Goal: Task Accomplishment & Management: Use online tool/utility

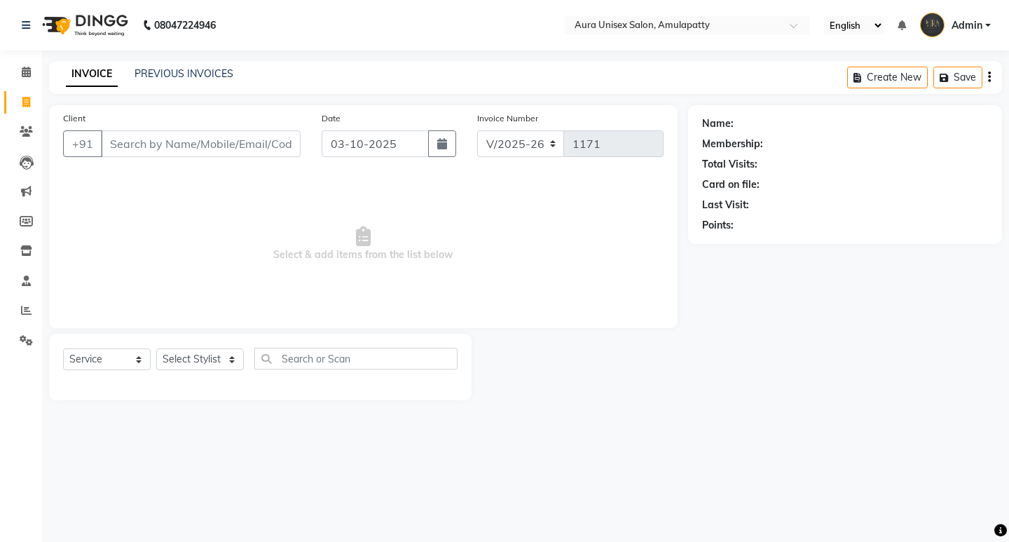
select select "837"
select select "service"
click at [217, 365] on select "Select Stylist [PERSON_NAME] BILAL RISHI Sabnam" at bounding box center [200, 359] width 88 height 22
select select "88666"
click at [156, 348] on select "Select Stylist [PERSON_NAME] BILAL RISHI Sabnam" at bounding box center [200, 359] width 88 height 22
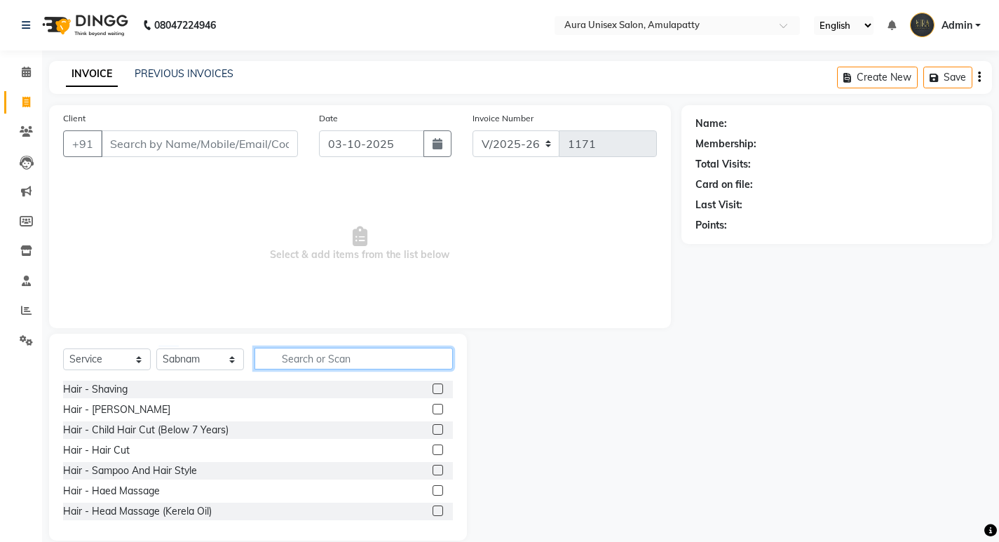
click at [295, 351] on input "text" at bounding box center [353, 359] width 198 height 22
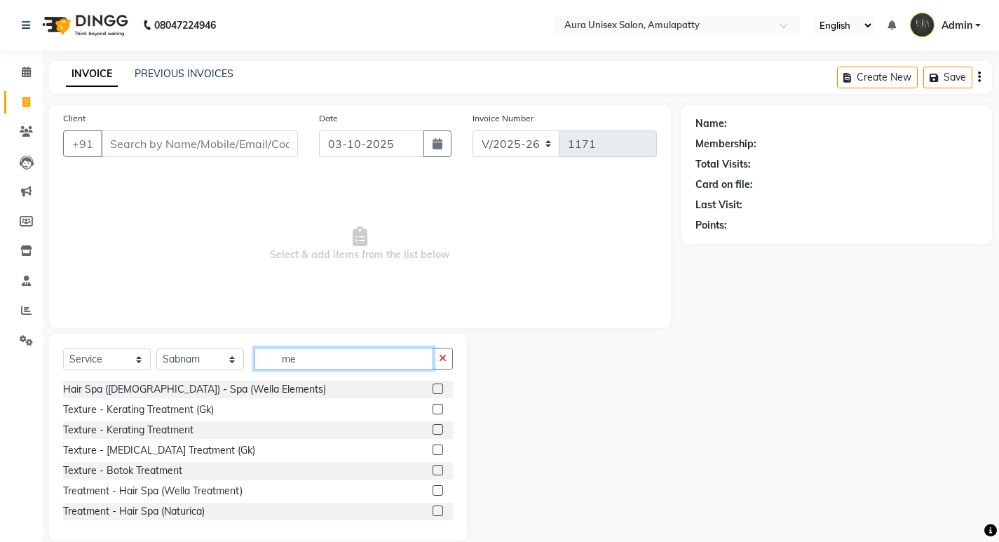
type input "m"
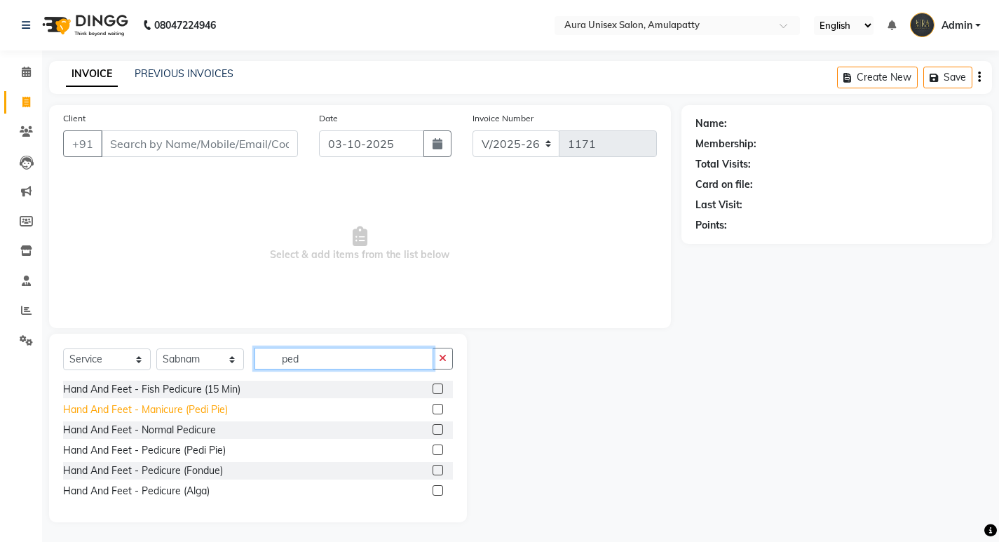
type input "ped"
click at [165, 409] on div "Hand And Feet - Manicure (Pedi Pie)" at bounding box center [145, 409] width 165 height 15
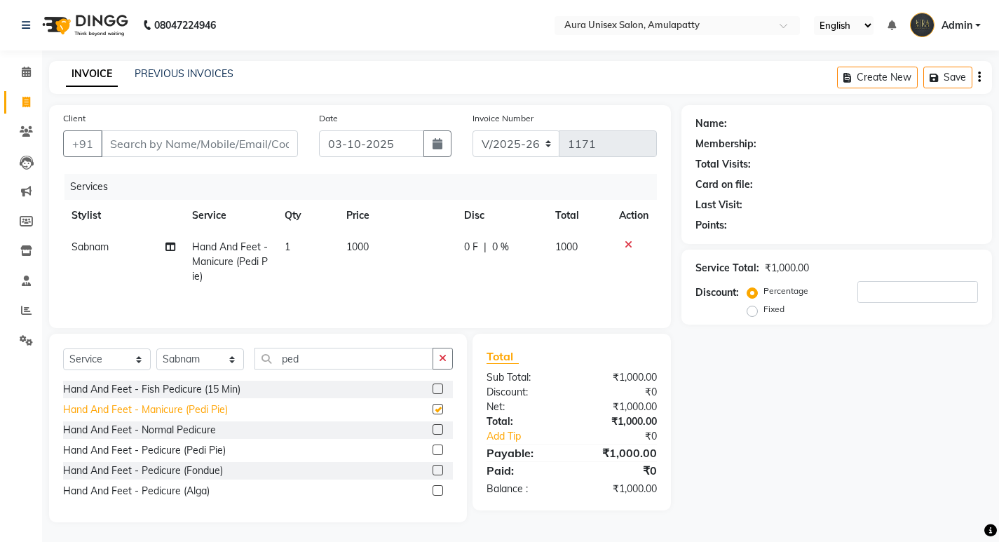
checkbox input "false"
click at [334, 352] on input "ped" at bounding box center [343, 359] width 179 height 22
type input "p"
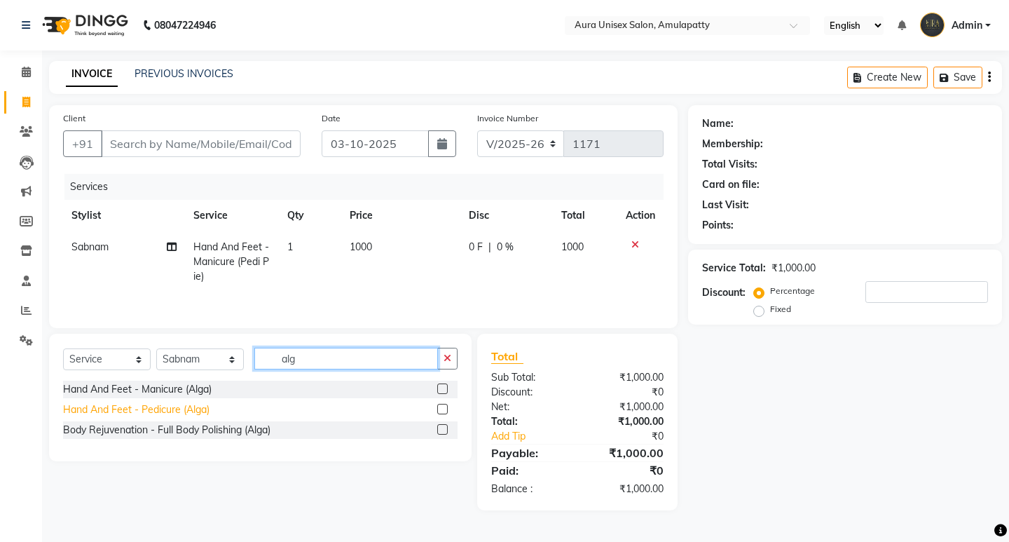
type input "alg"
click at [163, 411] on div "Hand And Feet - Pedicure (Alga)" at bounding box center [136, 409] width 147 height 15
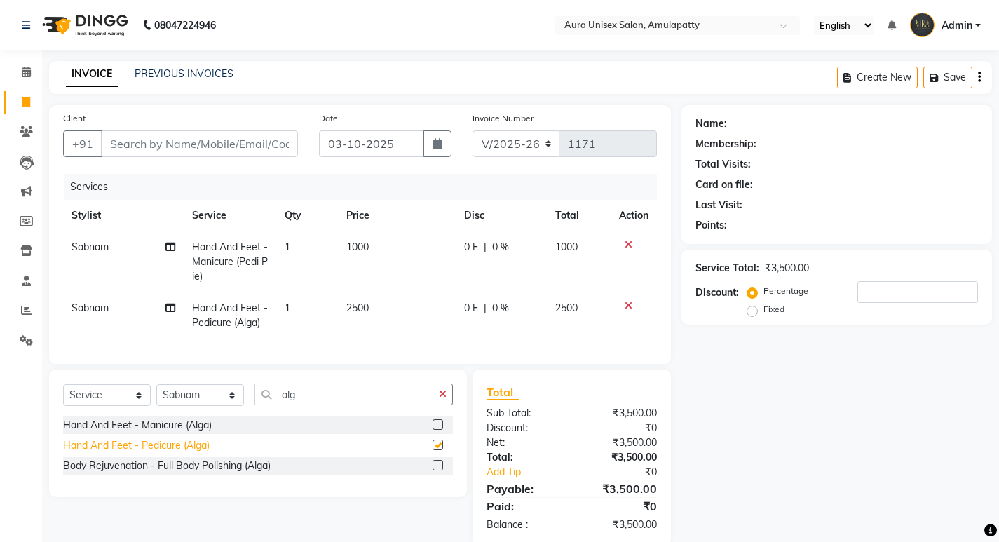
checkbox input "false"
click at [351, 308] on span "2500" at bounding box center [357, 307] width 22 height 13
select select "88666"
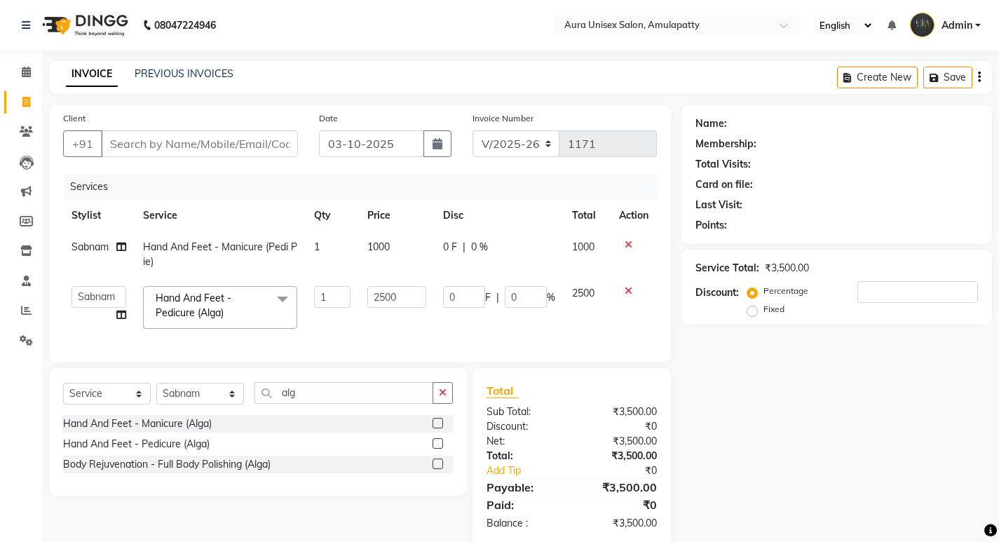
click at [351, 308] on td "1" at bounding box center [332, 308] width 53 height 60
click at [383, 294] on input "2500" at bounding box center [396, 297] width 59 height 22
type input "1500"
click at [629, 290] on tbody "Sabnam Hand And Feet - Manicure (Pedi Pie) 1 1000 0 F | 0 % 1000 [PERSON_NAME] …" at bounding box center [360, 284] width 594 height 106
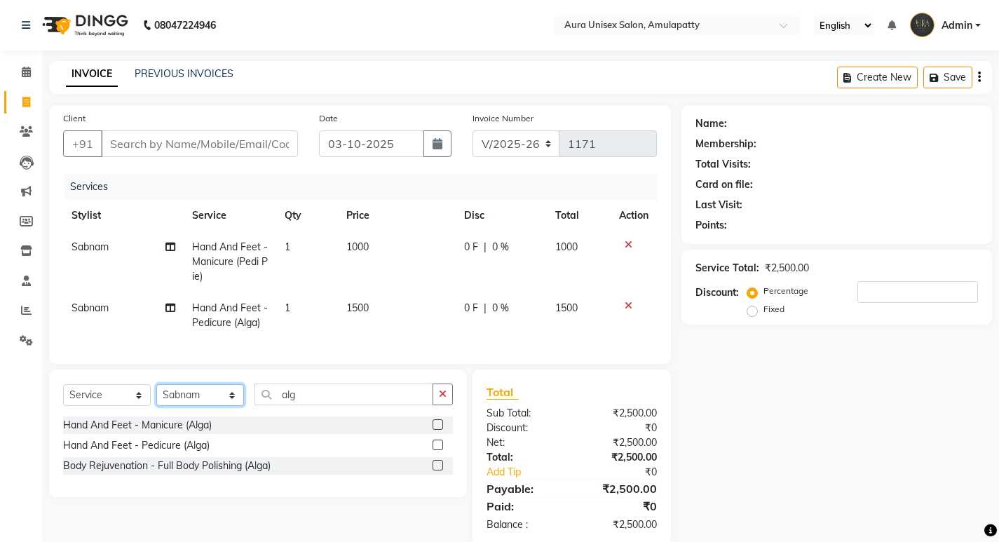
click at [237, 406] on select "Select Stylist [PERSON_NAME] BILAL RISHI Sabnam" at bounding box center [200, 395] width 88 height 22
select select "13774"
click at [156, 395] on select "Select Stylist [PERSON_NAME] BILAL RISHI Sabnam" at bounding box center [200, 395] width 88 height 22
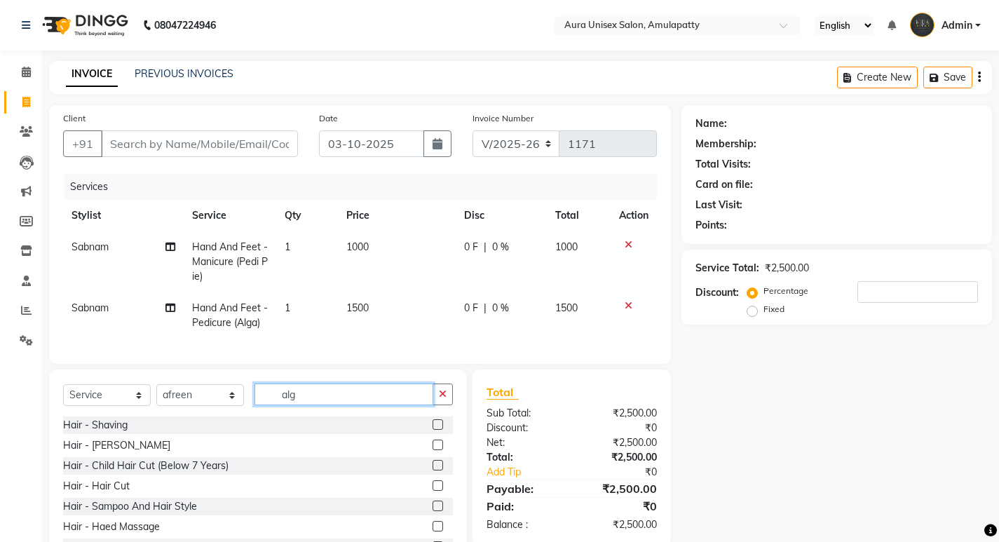
click at [307, 405] on input "alg" at bounding box center [343, 394] width 179 height 22
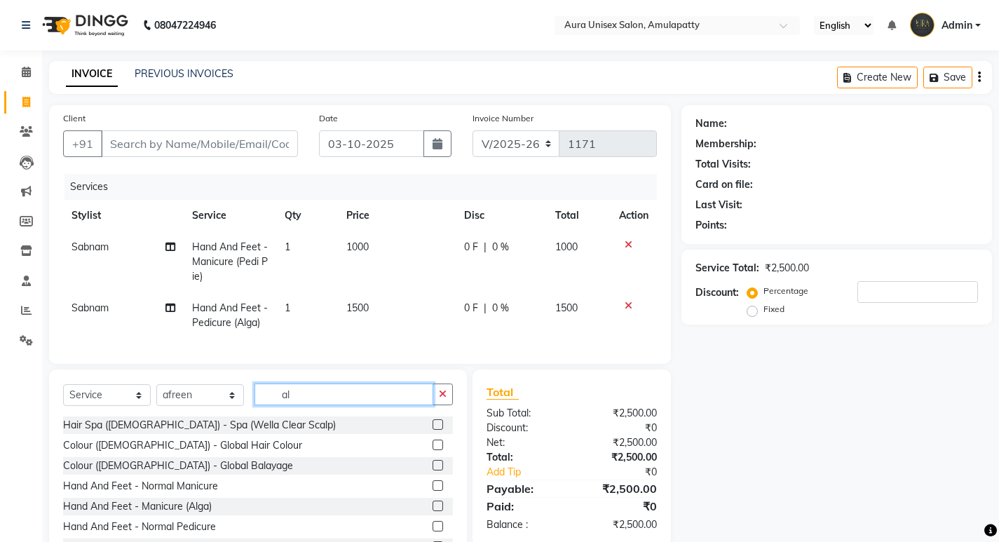
type input "alg"
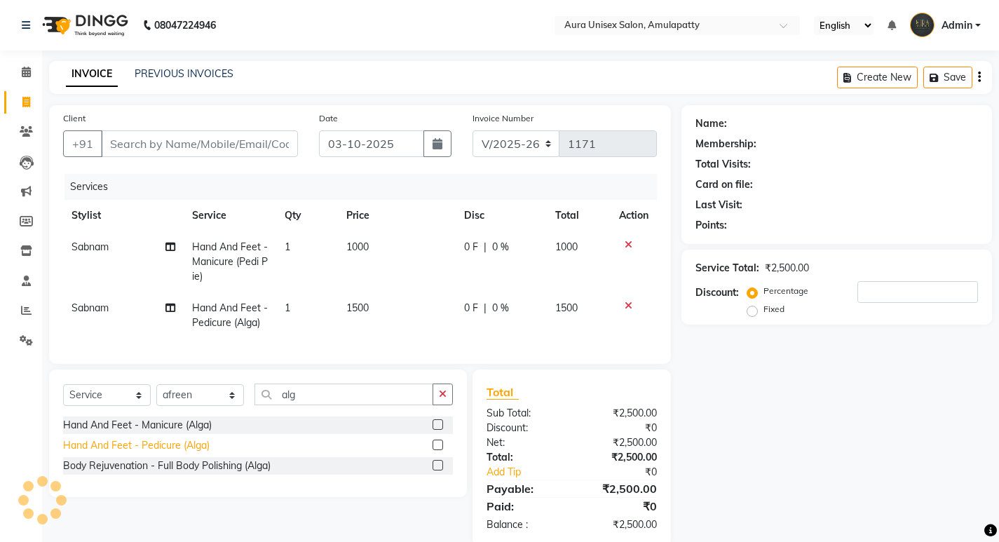
click at [186, 453] on div "Hand And Feet - Pedicure (Alga)" at bounding box center [136, 445] width 147 height 15
checkbox input "false"
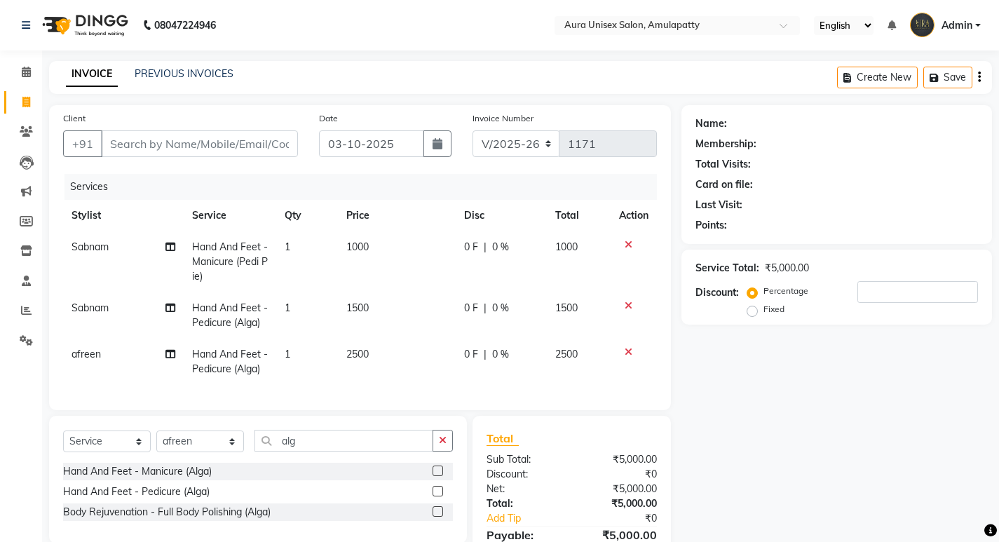
click at [626, 304] on icon at bounding box center [629, 306] width 8 height 10
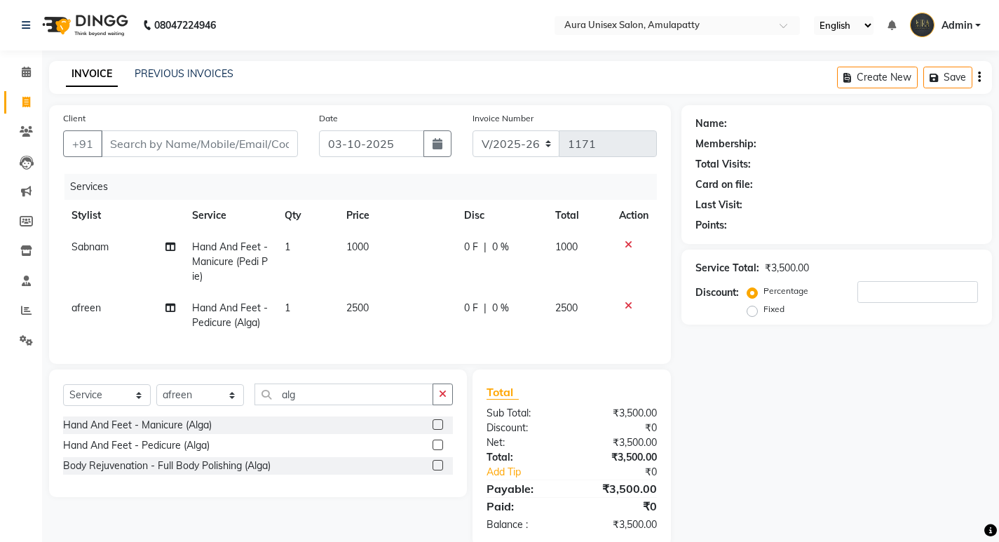
click at [361, 306] on span "2500" at bounding box center [357, 307] width 22 height 13
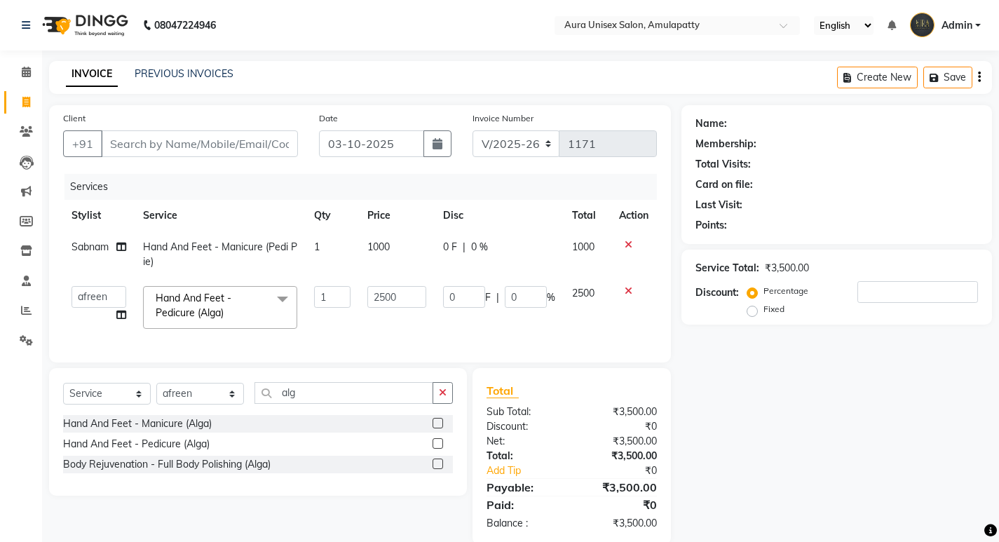
click at [361, 306] on td "2500" at bounding box center [397, 308] width 76 height 60
click at [385, 297] on input "2500" at bounding box center [396, 297] width 59 height 22
type input "1500"
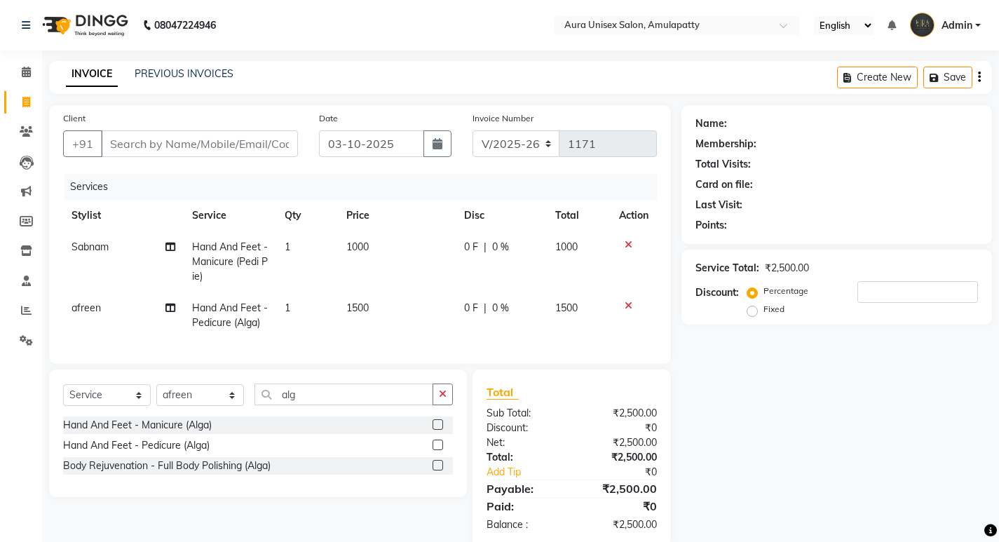
click at [378, 324] on td "1500" at bounding box center [396, 315] width 117 height 46
